Goal: Book appointment/travel/reservation

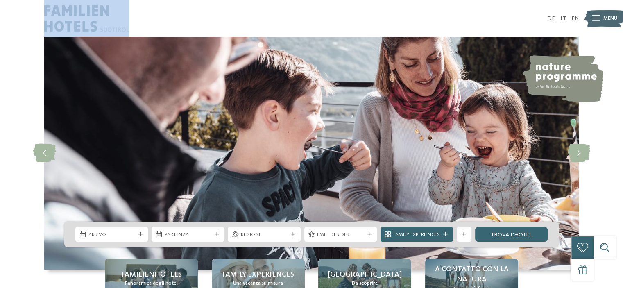
drag, startPoint x: 137, startPoint y: 32, endPoint x: 60, endPoint y: 18, distance: 77.9
click at [60, 18] on div at bounding box center [177, 18] width 267 height 37
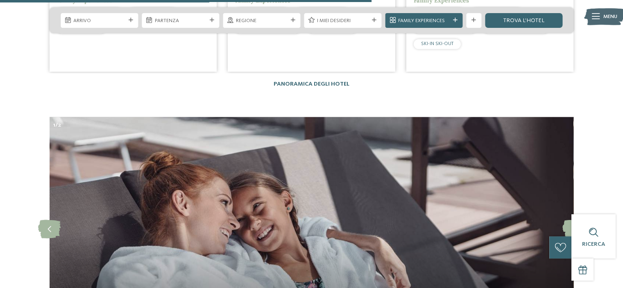
scroll to position [1997, 0]
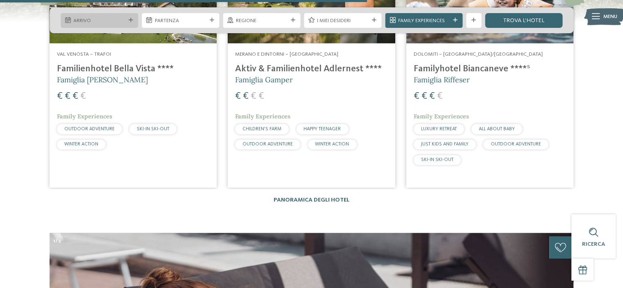
click at [127, 18] on div at bounding box center [130, 20] width 7 height 5
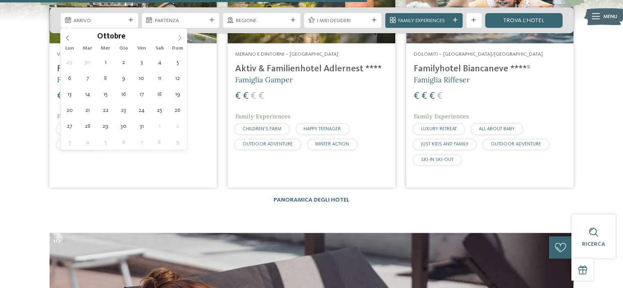
click at [179, 39] on icon at bounding box center [180, 38] width 6 height 6
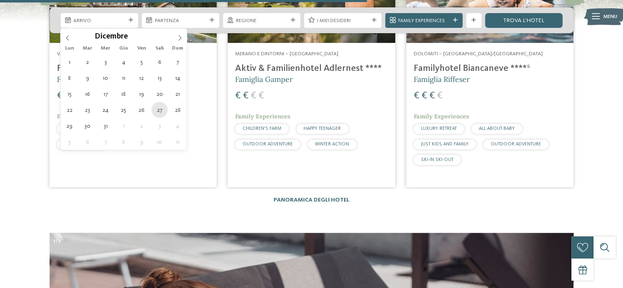
type div "27.12.2025"
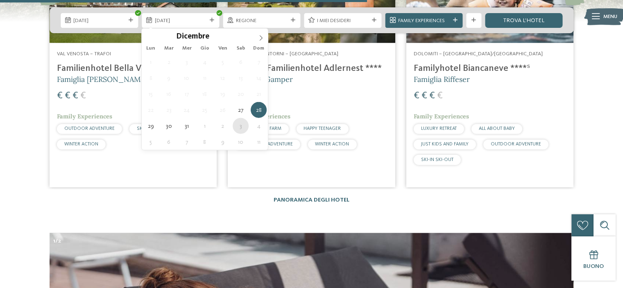
type div "03.01.2026"
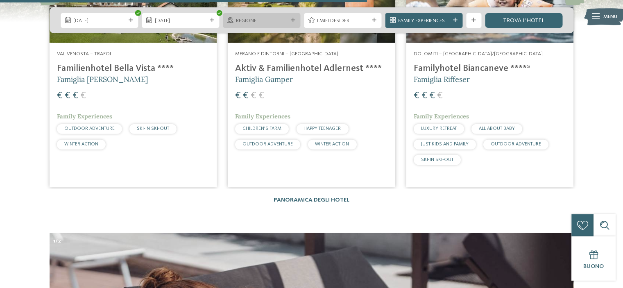
click at [276, 20] on span "Regione" at bounding box center [262, 20] width 52 height 7
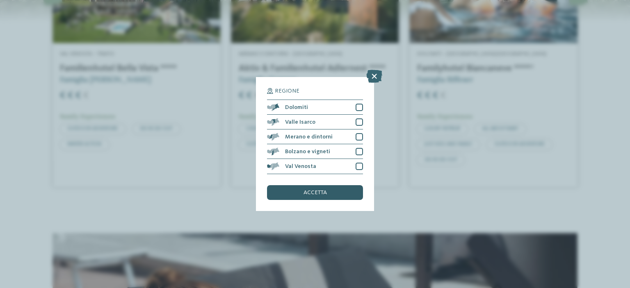
click at [345, 190] on div "accetta" at bounding box center [315, 192] width 96 height 15
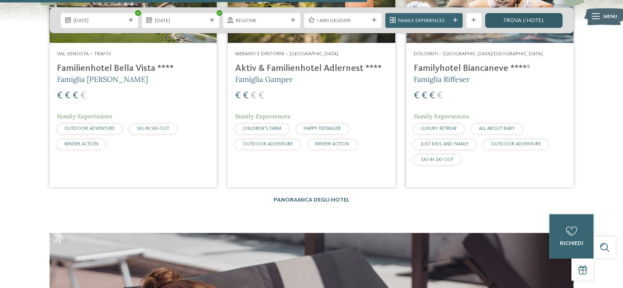
click at [539, 16] on link "trova l’hotel" at bounding box center [523, 20] width 77 height 15
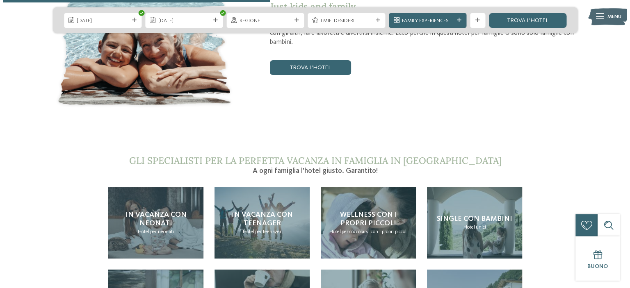
scroll to position [1424, 0]
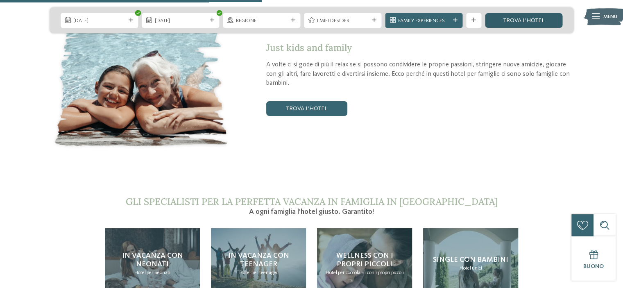
click at [516, 19] on link "trova l’hotel" at bounding box center [523, 20] width 77 height 15
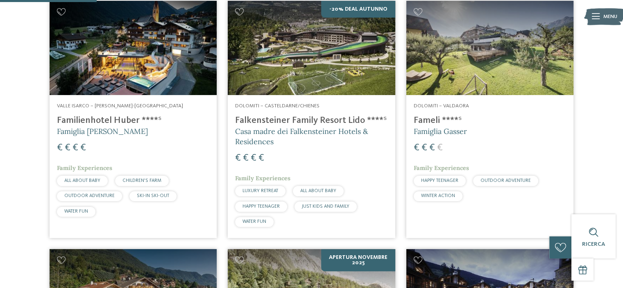
scroll to position [285, 0]
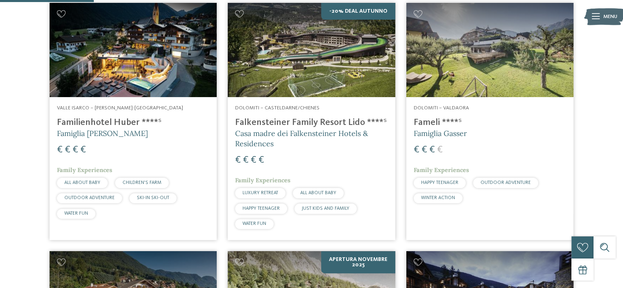
click at [426, 123] on h4 "Fameli ****ˢ" at bounding box center [490, 122] width 152 height 11
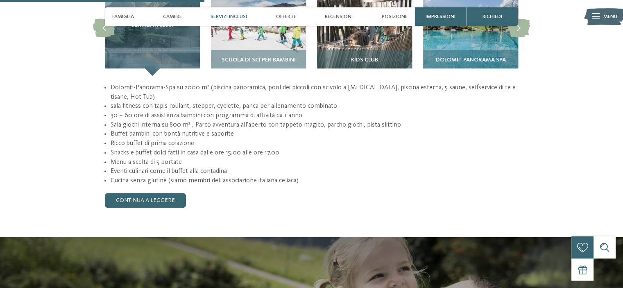
scroll to position [779, 0]
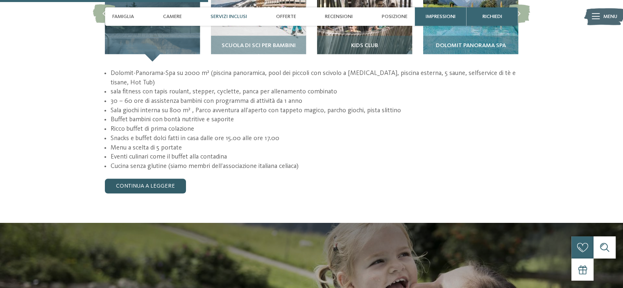
click at [156, 179] on link "continua a leggere" at bounding box center [145, 186] width 81 height 15
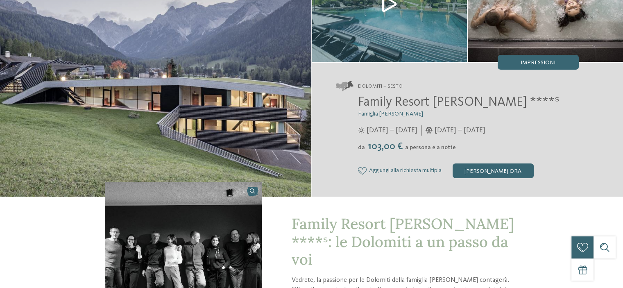
scroll to position [0, 0]
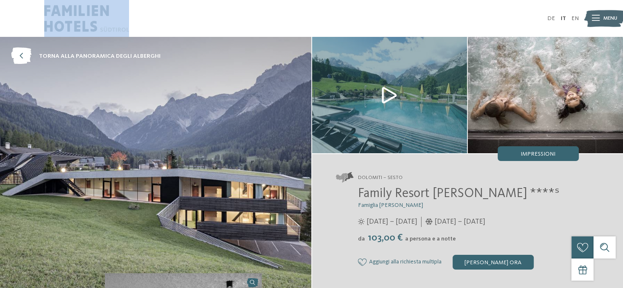
drag, startPoint x: 136, startPoint y: 30, endPoint x: 56, endPoint y: 8, distance: 83.3
click at [56, 8] on div at bounding box center [177, 18] width 267 height 37
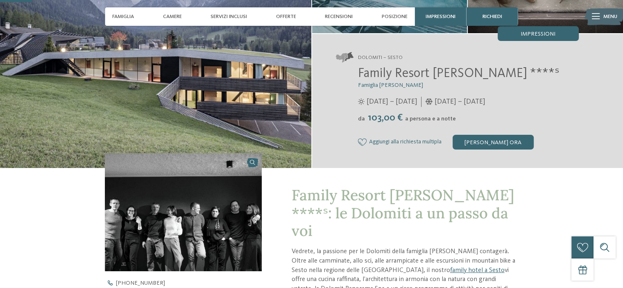
scroll to position [123, 0]
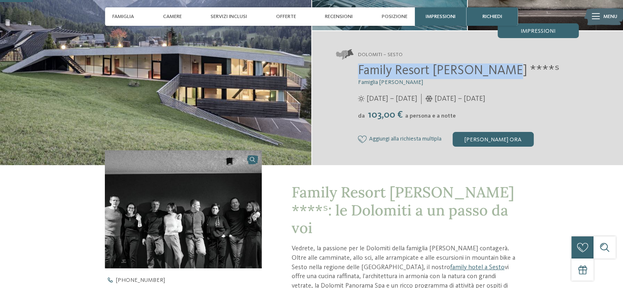
drag, startPoint x: 359, startPoint y: 67, endPoint x: 499, endPoint y: 70, distance: 139.8
click at [499, 70] on h2 "Family Resort [PERSON_NAME] ****ˢ" at bounding box center [468, 72] width 221 height 16
copy span "Family Resort [PERSON_NAME] ****ˢ"
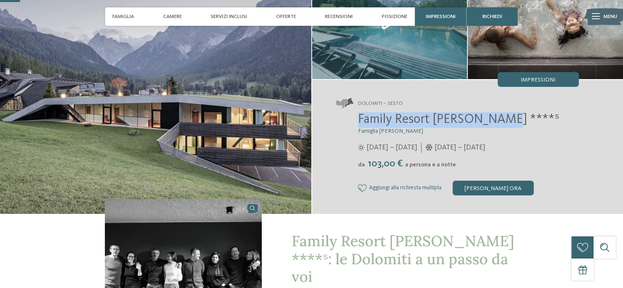
scroll to position [0, 0]
